Goal: Task Accomplishment & Management: Manage account settings

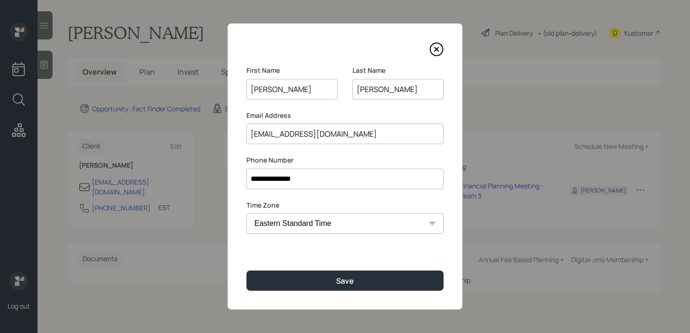
drag, startPoint x: 408, startPoint y: 89, endPoint x: 362, endPoint y: 92, distance: 46.1
click at [362, 92] on input "[PERSON_NAME]" at bounding box center [397, 89] width 91 height 21
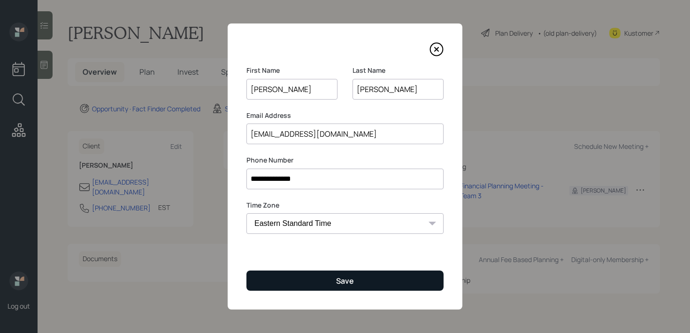
type input "[PERSON_NAME]"
click at [377, 289] on button "Save" at bounding box center [344, 280] width 197 height 20
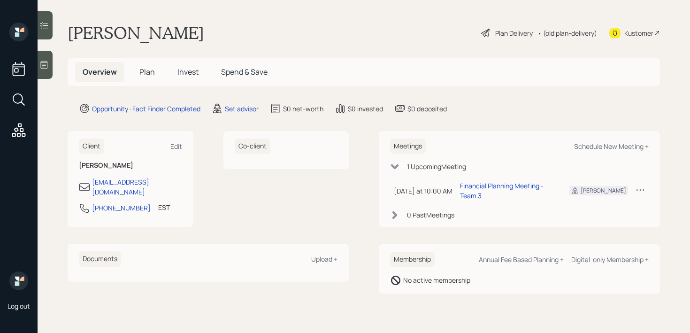
click at [52, 74] on div at bounding box center [45, 65] width 15 height 28
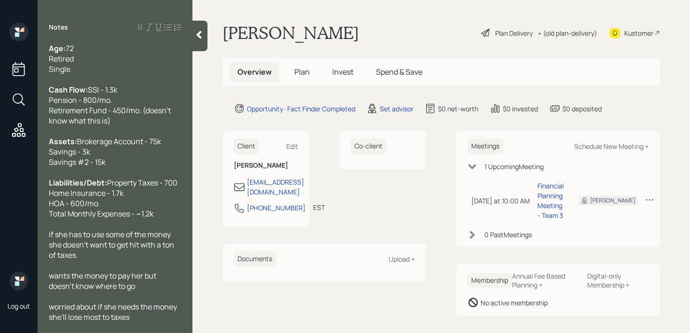
scroll to position [31, 0]
click at [50, 235] on span "if she has to use some of the money she doesn't want to get hit with a ton of t…" at bounding box center [112, 243] width 127 height 31
click at [165, 212] on div "Liabilities/Debt: Property Taxes - 700 Home Insurance - 1.7k HOA - 600/mo. Tota…" at bounding box center [115, 197] width 132 height 41
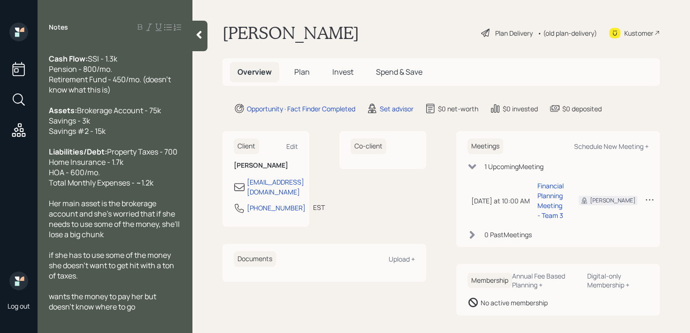
click at [157, 120] on div "Assets: Brokerage Account - 75k Savings - 3k Savings #2 - 15k" at bounding box center [115, 120] width 132 height 31
click at [157, 128] on div "Assets: Brokerage Account - 75k Savings - 3k Savings #2 - 15k" at bounding box center [115, 120] width 132 height 31
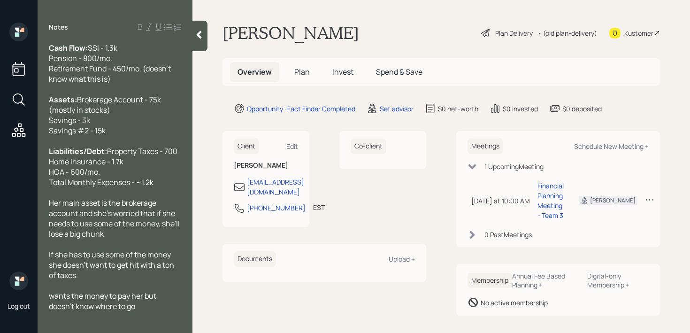
scroll to position [54, 0]
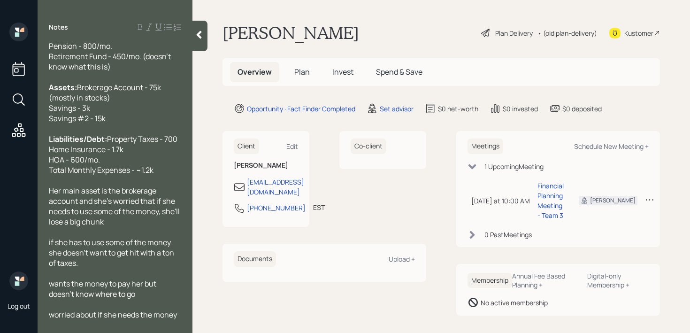
click at [142, 227] on div "Her main asset is the brokerage account and she's worried that if she needs to …" at bounding box center [115, 205] width 132 height 41
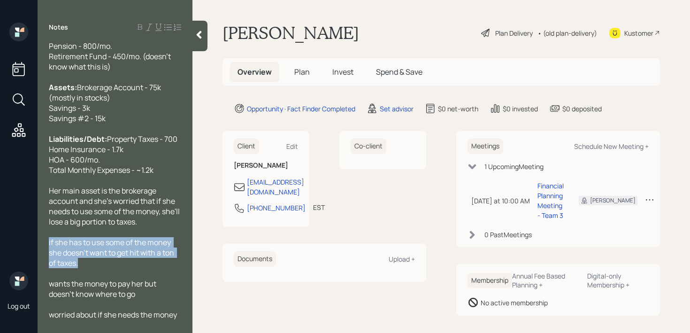
drag, startPoint x: 91, startPoint y: 297, endPoint x: 42, endPoint y: 275, distance: 53.3
click at [42, 275] on div "Age: [DEMOGRAPHIC_DATA] Retired Single Cash Flow: SSI - 1.3k Pension - 800/mo. …" at bounding box center [115, 182] width 155 height 278
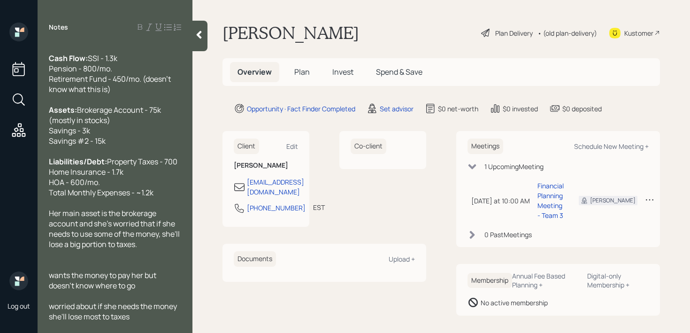
click at [54, 283] on span "wants the money to pay her but doesn't know where to go" at bounding box center [103, 280] width 109 height 21
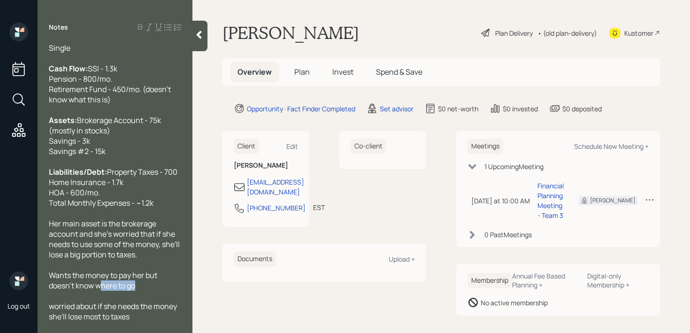
drag, startPoint x: 144, startPoint y: 287, endPoint x: 99, endPoint y: 287, distance: 45.0
click at [99, 287] on div "Wants the money to pay her but doesn't know where to go" at bounding box center [115, 280] width 132 height 21
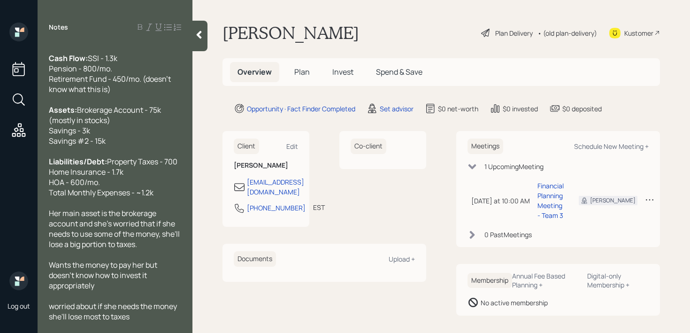
scroll to position [62, 0]
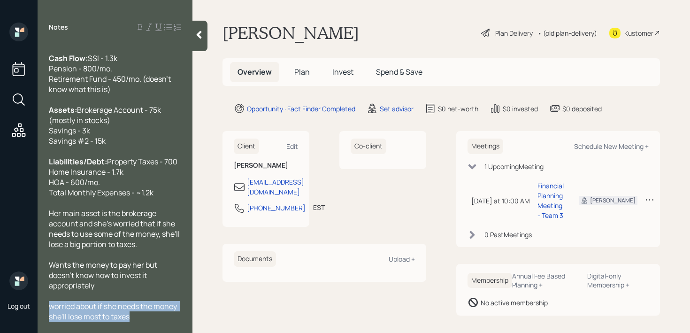
drag, startPoint x: 136, startPoint y: 319, endPoint x: 46, endPoint y: 304, distance: 90.9
click at [46, 304] on div "Age: [DEMOGRAPHIC_DATA] Retired Single Cash Flow: SSI - 1.3k Pension - 800/mo. …" at bounding box center [115, 182] width 155 height 278
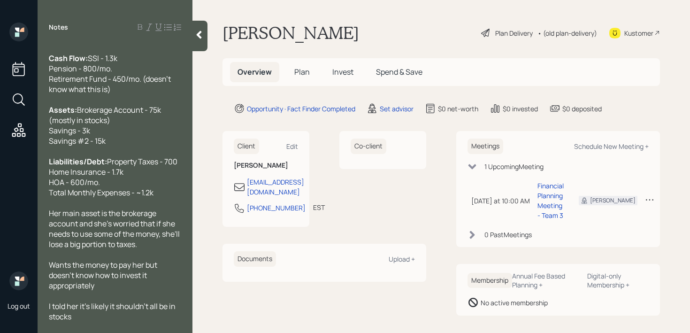
click at [204, 46] on div at bounding box center [199, 36] width 15 height 30
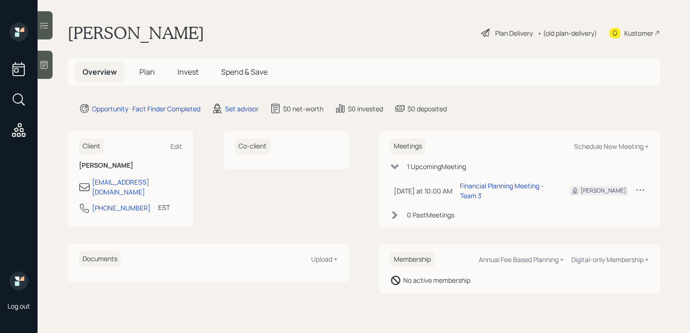
click at [277, 39] on div "[PERSON_NAME] Plan Delivery • (old plan-delivery) Kustomer" at bounding box center [364, 33] width 592 height 21
